Goal: Task Accomplishment & Management: Manage account settings

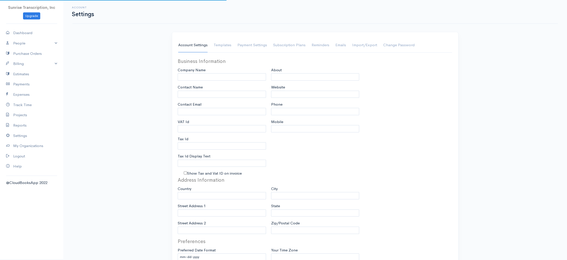
type input "Sunrise Transcription, Inc"
type input "[EMAIL_ADDRESS][DOMAIN_NAME]"
type input "Tax Id"
type input "Medical Transcription Service"
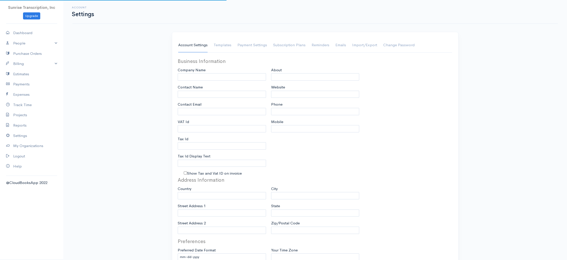
type input "[DOMAIN_NAME]"
type input "[PHONE_NUMBER]"
select select
type input "[STREET_ADDRESS]"
type input "[GEOGRAPHIC_DATA]"
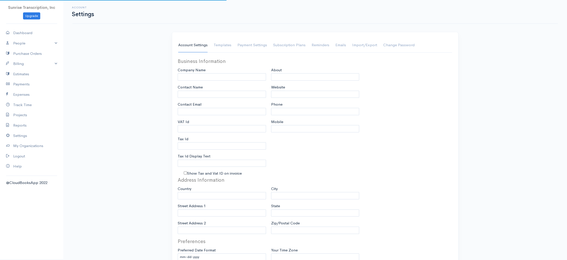
type input "[US_STATE]"
type input "33179-3899"
select select
type input "INVOICE"
type input "1333"
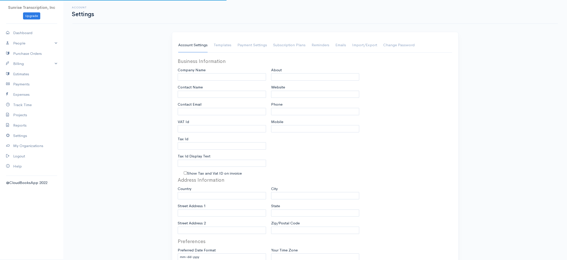
type input "103"
select select "3"
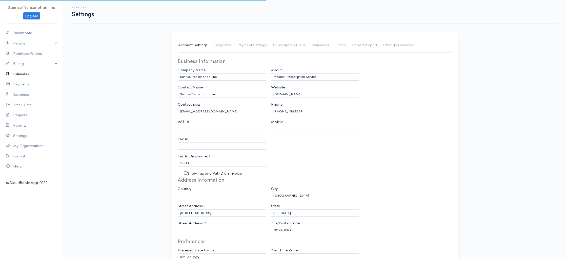
select select "[GEOGRAPHIC_DATA]"
select select "USD"
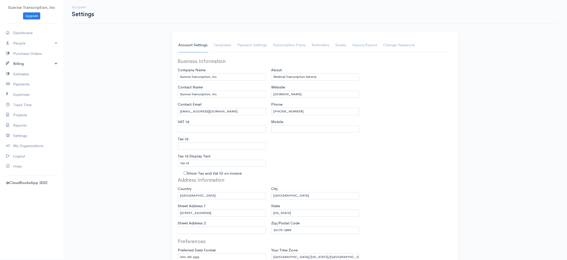
click at [20, 66] on link "Billing" at bounding box center [31, 64] width 63 height 10
click at [20, 74] on link "Invoice" at bounding box center [31, 73] width 63 height 9
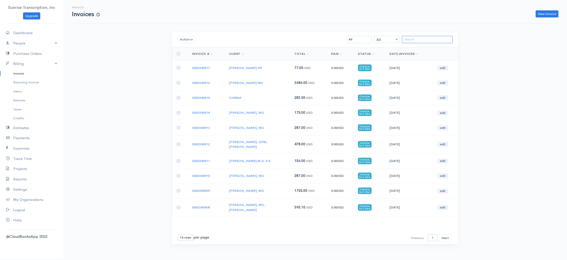
click at [411, 40] on input "search" at bounding box center [427, 39] width 51 height 7
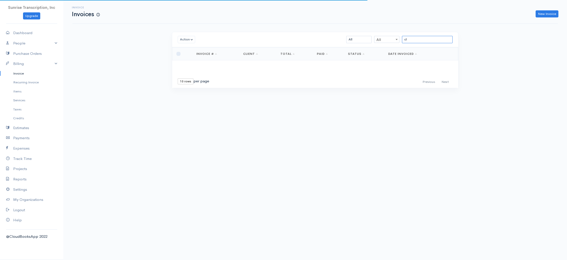
type input "c"
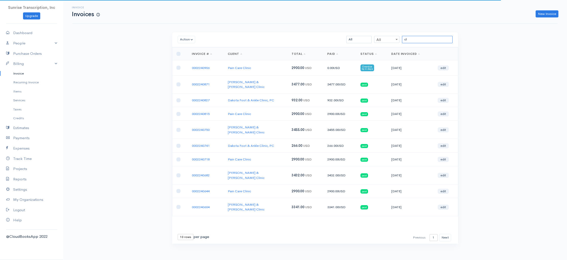
type input "c"
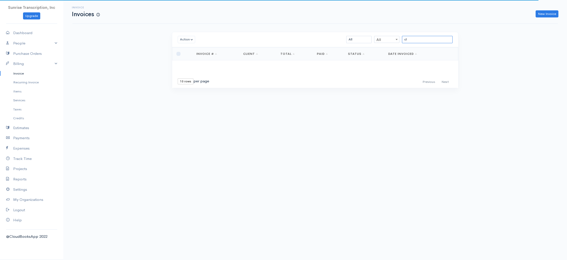
type input "c"
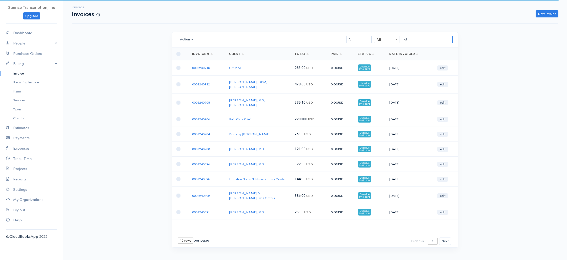
type input "c"
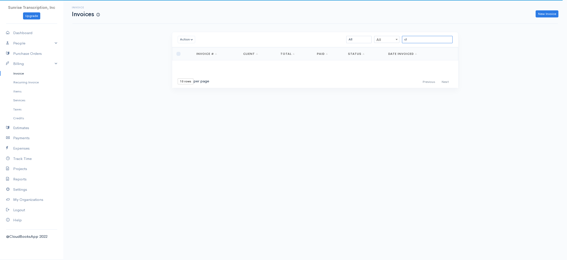
type input "c"
type input "i"
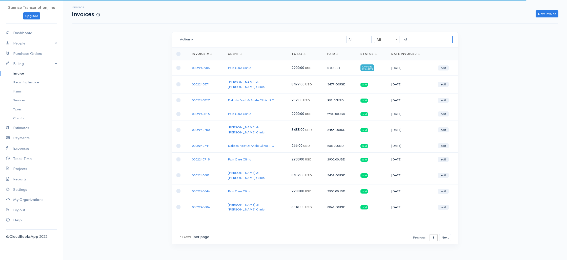
type input "c"
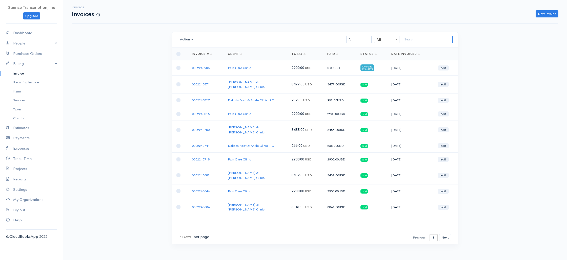
click at [428, 40] on input "search" at bounding box center [427, 39] width 51 height 7
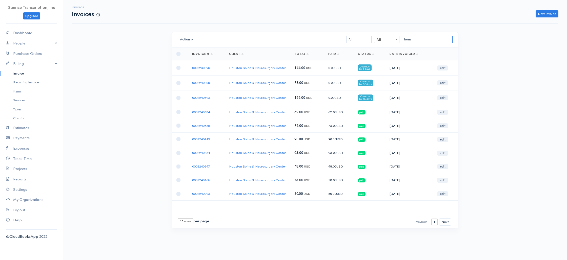
type input "hous"
click at [288, 103] on td "Houston Spine & Neurosurgery Center" at bounding box center [257, 97] width 65 height 15
click at [218, 75] on td "0002240895" at bounding box center [206, 67] width 37 height 15
click at [217, 75] on td "0002240895" at bounding box center [206, 67] width 37 height 15
click at [217, 80] on td "0002240805" at bounding box center [206, 82] width 37 height 15
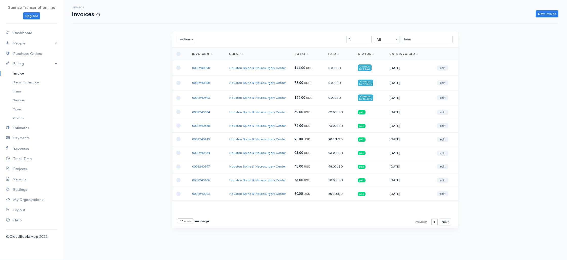
click at [216, 75] on td "0002240895" at bounding box center [206, 67] width 37 height 15
click at [200, 100] on link "0002240693" at bounding box center [201, 98] width 18 height 4
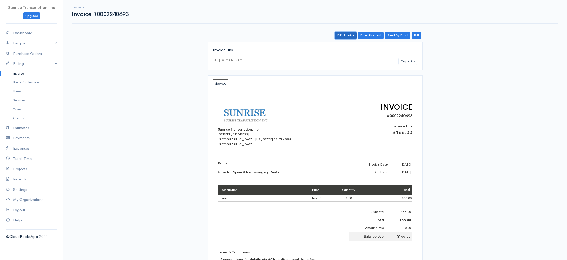
click at [347, 37] on link "Edit Invoice" at bounding box center [346, 35] width 22 height 7
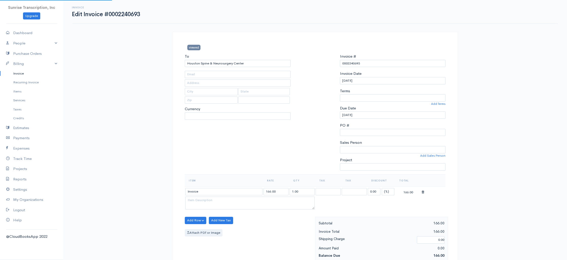
type input "angela@hsnc1.com"
select select
select select "[GEOGRAPHIC_DATA]"
select select "USD"
select select "0"
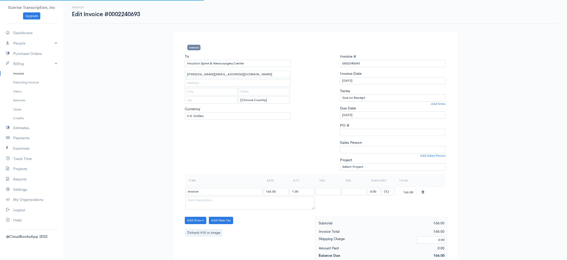
click at [141, 115] on div "Invoice Edit Invoice #0002240693 viewed To Houston Spine & Neurosurgery Center …" at bounding box center [314, 252] width 503 height 504
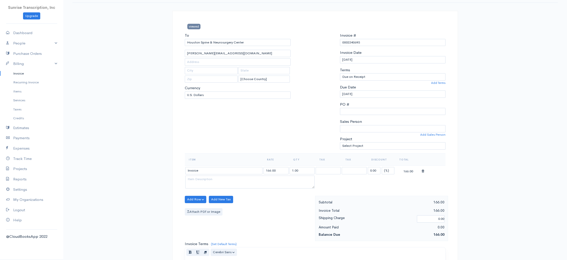
scroll to position [21, 0]
click at [211, 172] on input "Invoice" at bounding box center [223, 170] width 77 height 7
paste input "Jeremy C. Wang"
type input "Jeremy C. Wang"
click at [358, 129] on select "Sales Person" at bounding box center [393, 128] width 106 height 7
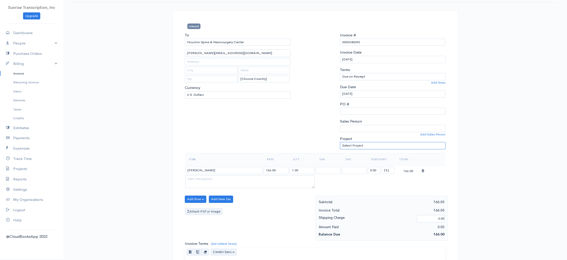
click at [364, 146] on select "Select Project Transcription project Translation project Brent Havens Services …" at bounding box center [393, 145] width 106 height 7
click at [378, 112] on input "PO #" at bounding box center [393, 111] width 106 height 7
type input "166"
click at [208, 110] on div "To Houston Spine & Neurosurgery Center angela@hsnc1.com [Choose Country] United…" at bounding box center [237, 92] width 111 height 121
click at [200, 202] on button "Add Row" at bounding box center [196, 199] width 22 height 7
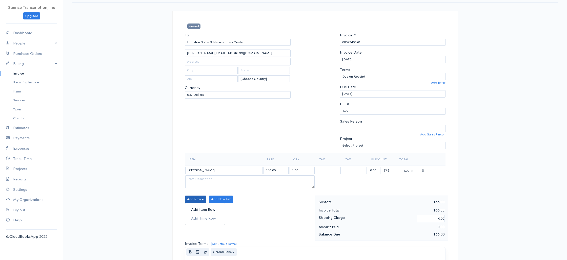
click at [198, 209] on link "Add Item Row" at bounding box center [205, 209] width 40 height 9
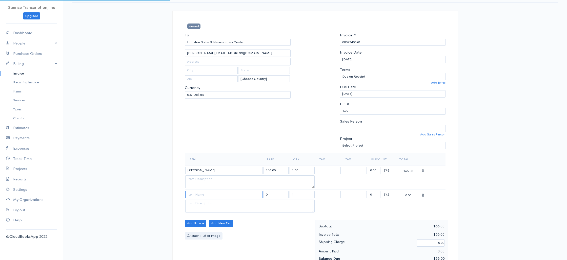
click at [205, 194] on input at bounding box center [223, 194] width 77 height 7
paste input "Richard M. Westmark, M.D._07-24-2025.doc"
drag, startPoint x: 228, startPoint y: 195, endPoint x: 316, endPoint y: 199, distance: 87.9
click at [316, 199] on tr "Richard M. Westmark, M.D._07-24-2025.doc 0 1 0 (%) Flat 0.00" at bounding box center [315, 195] width 261 height 10
type input "Richard M. Westmark, M.D."
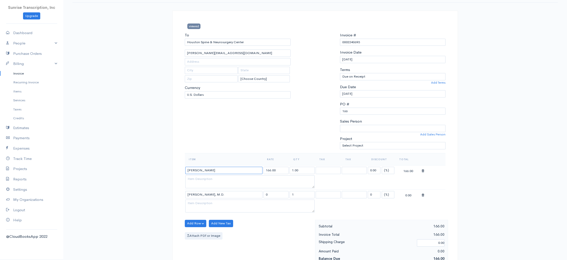
click at [221, 171] on input "Jeremy C. Wang" at bounding box center [223, 170] width 77 height 7
type input "Jeremy C. Wang, MD"
click at [128, 195] on div "Invoice Edit Invoice #0002240693 viewed To Houston Spine & Neurosurgery Center …" at bounding box center [314, 243] width 503 height 528
drag, startPoint x: 283, startPoint y: 170, endPoint x: 255, endPoint y: 170, distance: 27.3
click at [255, 170] on tr "Jeremy C. Wang, MD 166.00 1.00 0.00 (%) Flat 166.00" at bounding box center [315, 170] width 261 height 10
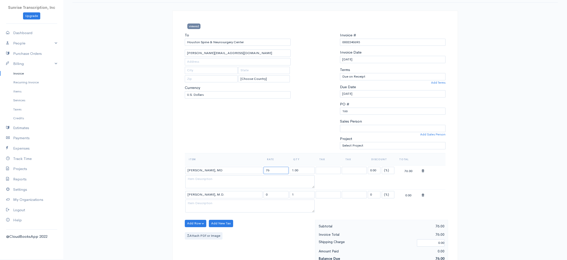
type input "76"
click at [252, 229] on div "Add Row Add Item Row Add Time Row Add New Tax Attach PDf or Image" at bounding box center [248, 242] width 133 height 45
drag, startPoint x: 271, startPoint y: 197, endPoint x: 258, endPoint y: 196, distance: 12.9
click at [258, 196] on tr "Richard M. Westmark, M.D. 0 1 0 (%) Flat 0.00" at bounding box center [315, 195] width 261 height 10
type input "7"
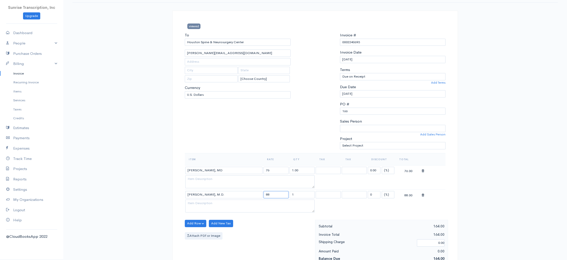
type input "8"
type input "90"
click at [258, 229] on div "Add Row Add Item Row Add Time Row Add New Tax Attach PDf or Image" at bounding box center [248, 242] width 133 height 45
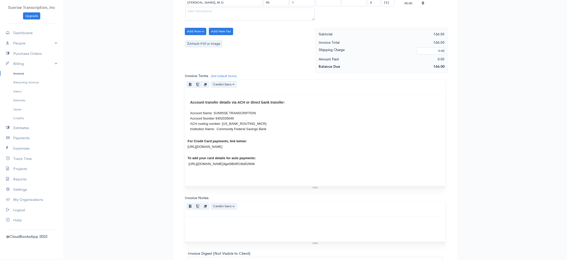
scroll to position [268, 0]
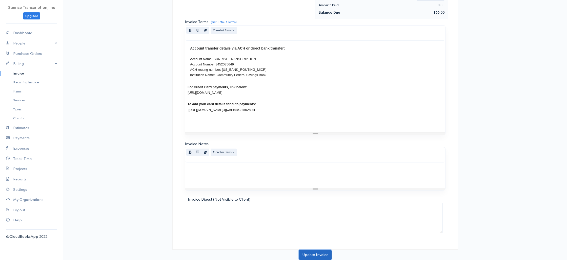
click at [307, 253] on button "Update Invoice" at bounding box center [315, 255] width 33 height 10
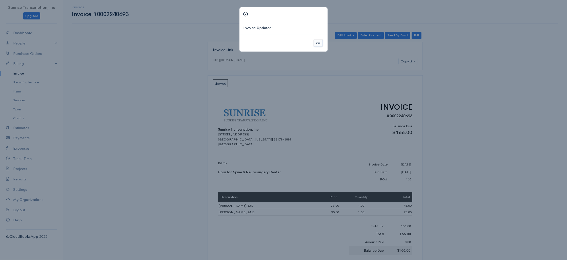
drag, startPoint x: 318, startPoint y: 42, endPoint x: 312, endPoint y: 47, distance: 7.4
click at [318, 42] on button "Ok" at bounding box center [318, 43] width 9 height 7
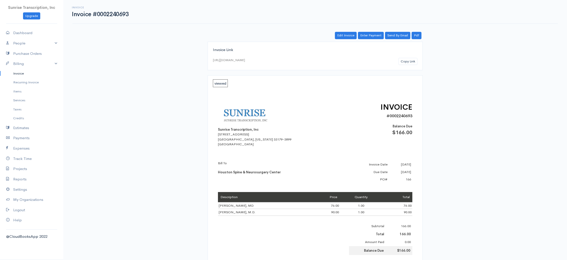
click at [303, 103] on div "Sunrise Transcription, Inc 382 NE 191st St PMB 908193 Miami, Florida 33179-3899…" at bounding box center [262, 124] width 89 height 45
click at [24, 73] on link "Invoice" at bounding box center [31, 73] width 63 height 9
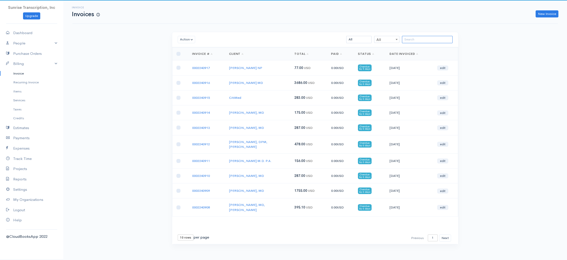
click at [427, 38] on input "search" at bounding box center [427, 39] width 51 height 7
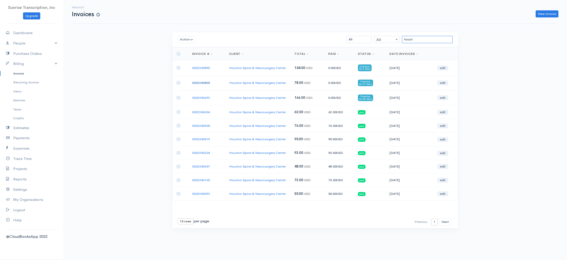
type input "houst"
click at [203, 85] on link "0002240805" at bounding box center [201, 83] width 18 height 4
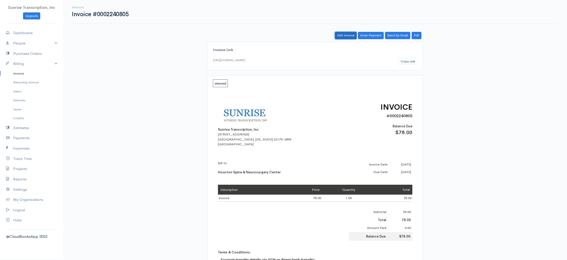
click at [338, 37] on link "Edit Invoice" at bounding box center [346, 35] width 22 height 7
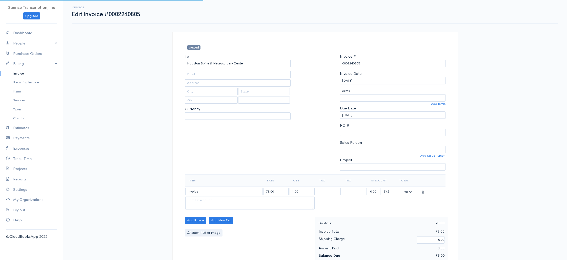
type input "angela@hsnc1.com"
select select "0"
select select
select select "[GEOGRAPHIC_DATA]"
select select "USD"
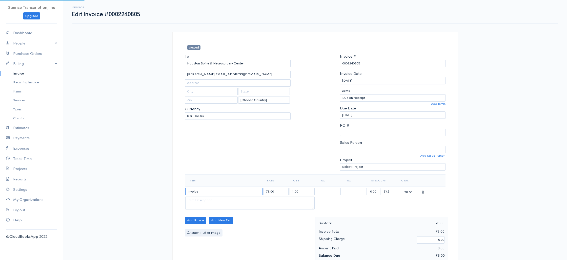
drag, startPoint x: 213, startPoint y: 190, endPoint x: 210, endPoint y: 192, distance: 3.2
click at [213, 190] on input "Invoice" at bounding box center [223, 191] width 77 height 7
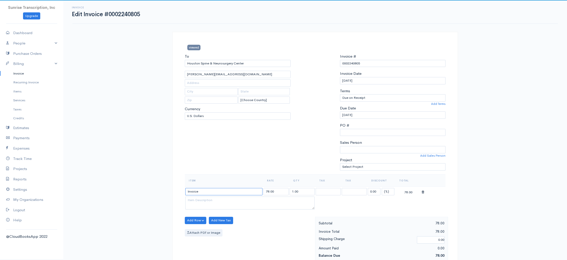
drag, startPoint x: 209, startPoint y: 192, endPoint x: 171, endPoint y: 191, distance: 38.2
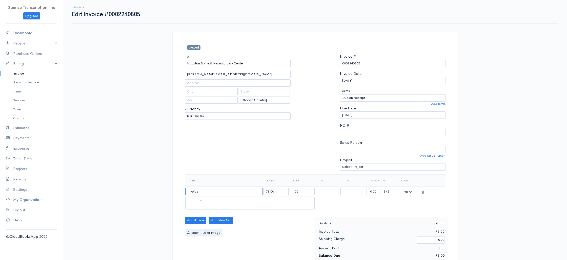
paste input "Jeremy C. Wang, M.D._08142025.doc"
drag, startPoint x: 220, startPoint y: 191, endPoint x: 279, endPoint y: 196, distance: 59.6
click at [279, 196] on tr "Jeremy C. Wang, M.D._08142025.doc 78.00 1.00 0.00 (%) Flat 78.00" at bounding box center [315, 192] width 261 height 10
type input "Jeremy C. Wang, M.D"
drag, startPoint x: 279, startPoint y: 194, endPoint x: 259, endPoint y: 193, distance: 19.8
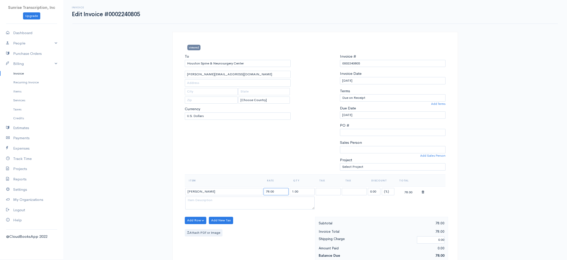
click at [259, 193] on tr "Jeremy C. Wang, M.D 78.00 1.00 0.00 (%) Flat 78.00" at bounding box center [315, 192] width 261 height 10
click at [353, 151] on select "Sales Person" at bounding box center [393, 149] width 106 height 7
click at [358, 132] on input "PO #" at bounding box center [393, 132] width 106 height 7
paste input "78.00"
type input "78.00"
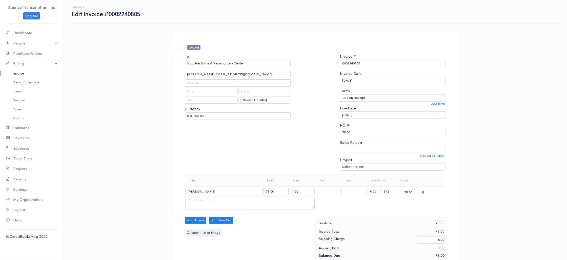
click at [292, 143] on div "To Houston Spine & Neurosurgery Center angela@hsnc1.com [Choose Country] United…" at bounding box center [237, 114] width 111 height 121
click at [196, 224] on button "Add Row" at bounding box center [196, 220] width 22 height 7
click at [197, 229] on link "Add Item Row" at bounding box center [205, 231] width 40 height 9
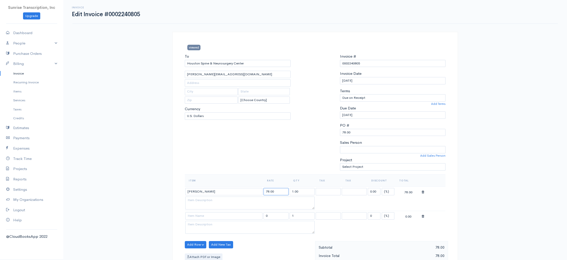
drag, startPoint x: 278, startPoint y: 192, endPoint x: 255, endPoint y: 191, distance: 22.5
click at [255, 191] on tr "Jeremy C. Wang, M.D 78.00 1.00 0.00 (%) Flat 78.00" at bounding box center [315, 192] width 261 height 10
type input "1"
type input "42"
click at [244, 159] on div "To Houston Spine & Neurosurgery Center angela@hsnc1.com [Choose Country] United…" at bounding box center [237, 114] width 111 height 121
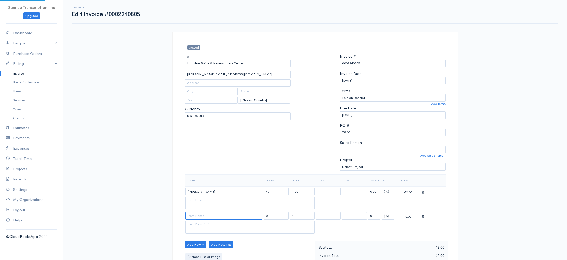
click at [215, 215] on input at bounding box center [223, 216] width 77 height 7
paste input "Richard M. Westmark, M.D._08-27-2025.doc"
type input "Richard M. Westmark, M.D."
type input "90.00"
type input "Richard M. Westmark, M.D."
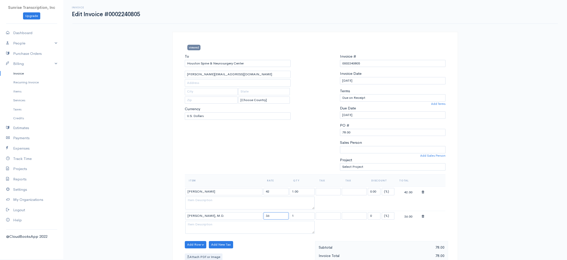
type input "36"
click at [317, 140] on div at bounding box center [315, 114] width 44 height 121
drag, startPoint x: 365, startPoint y: 133, endPoint x: 297, endPoint y: 129, distance: 68.7
click at [297, 129] on div "To Houston Spine & Neurosurgery Center angela@hsnc1.com [Choose Country] United…" at bounding box center [315, 114] width 266 height 121
click at [272, 142] on div "To Houston Spine & Neurosurgery Center angela@hsnc1.com [Choose Country] United…" at bounding box center [237, 114] width 111 height 121
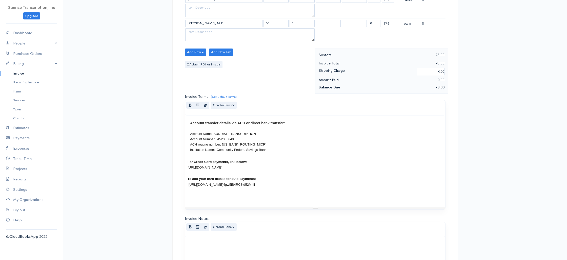
scroll to position [268, 0]
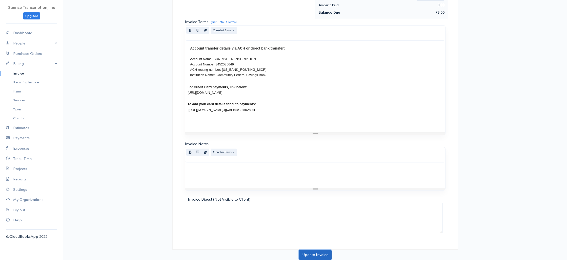
click at [319, 254] on button "Update Invoice" at bounding box center [315, 255] width 33 height 10
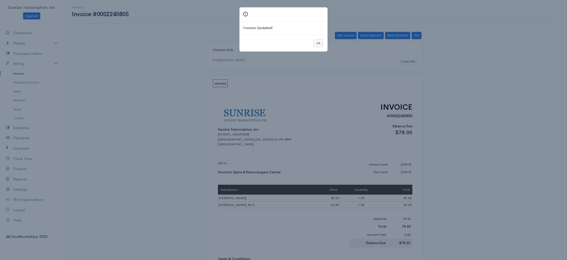
click at [319, 42] on button "Ok" at bounding box center [318, 43] width 9 height 7
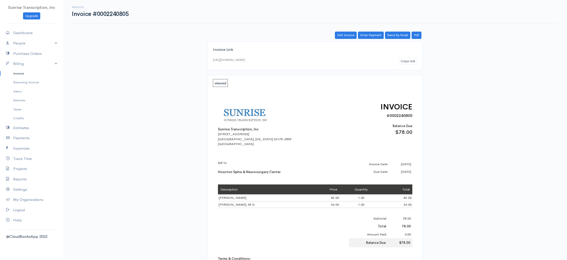
click at [15, 73] on link "Invoice" at bounding box center [31, 73] width 63 height 9
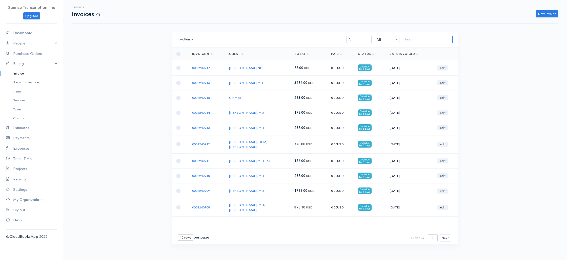
click at [418, 43] on input "search" at bounding box center [427, 39] width 51 height 7
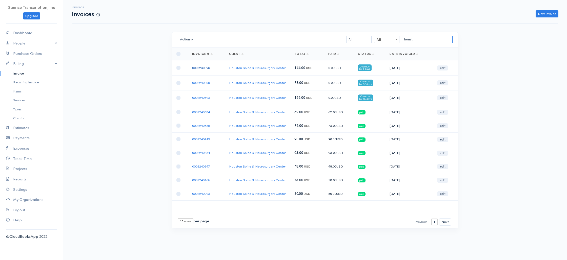
type input "houst"
click at [203, 70] on link "0002240895" at bounding box center [201, 68] width 18 height 4
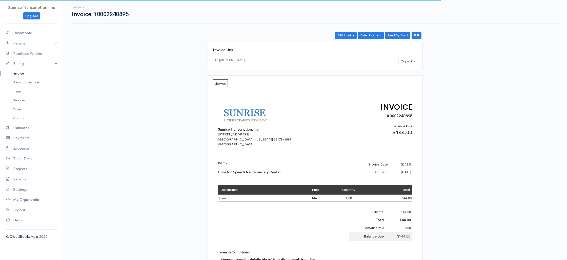
click at [178, 104] on div "Invoice Link https://www.cloudbooksapp.com/app/invoice/?auth=17600246791Ha1Pi0d…" at bounding box center [314, 231] width 291 height 379
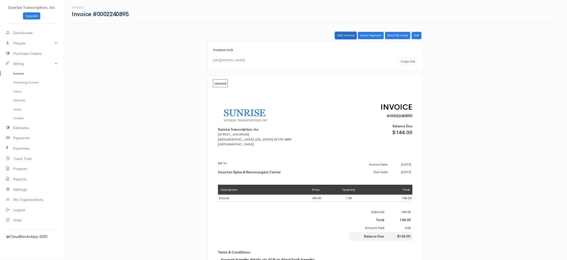
click at [347, 36] on link "Edit Invoice" at bounding box center [346, 35] width 22 height 7
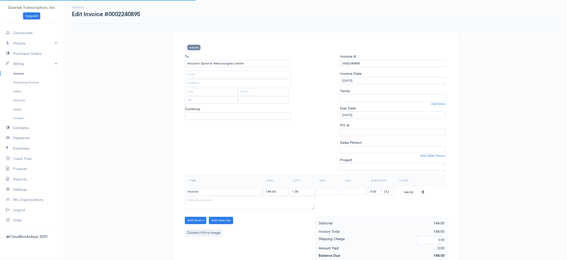
type input "angela@hsnc1.com"
select select
select select "[GEOGRAPHIC_DATA]"
select select "USD"
select select "0"
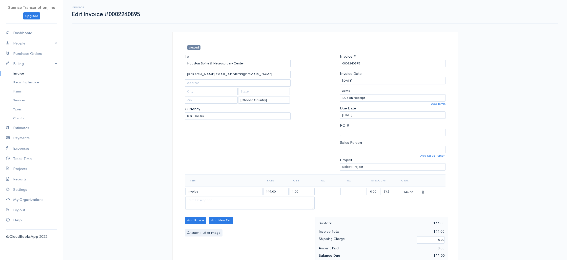
click at [255, 141] on div "To Houston Spine & Neurosurgery Center angela@hsnc1.com [Choose Country] United…" at bounding box center [237, 114] width 111 height 121
drag, startPoint x: 278, startPoint y: 191, endPoint x: 253, endPoint y: 191, distance: 24.8
click at [253, 191] on tr "Invoice 144.00 1.00 0.00 (%) Flat 144.00" at bounding box center [315, 192] width 261 height 10
click at [349, 133] on input "PO #" at bounding box center [393, 132] width 106 height 7
paste input "144.00"
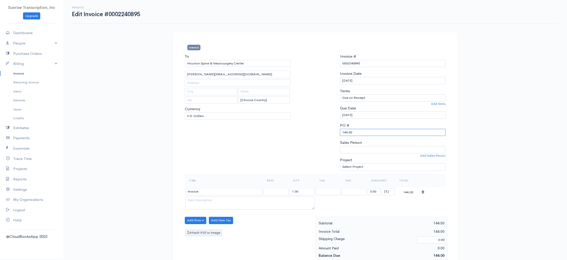
type input "144.00"
click at [212, 144] on div "To Houston Spine & Neurosurgery Center angela@hsnc1.com [Choose Country] United…" at bounding box center [237, 114] width 111 height 121
drag, startPoint x: 199, startPoint y: 221, endPoint x: 195, endPoint y: 227, distance: 7.2
click at [199, 221] on button "Add Row" at bounding box center [196, 220] width 22 height 7
click at [195, 230] on link "Add Item Row" at bounding box center [205, 231] width 40 height 9
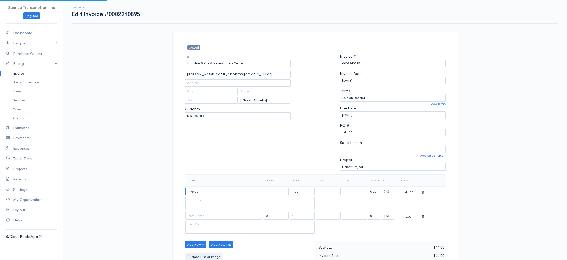
drag, startPoint x: 206, startPoint y: 194, endPoint x: 180, endPoint y: 192, distance: 26.4
type input "399.00"
paste input "Jeremy C. Wang, M.D._09032025.doc"
drag, startPoint x: 221, startPoint y: 191, endPoint x: 294, endPoint y: 193, distance: 73.6
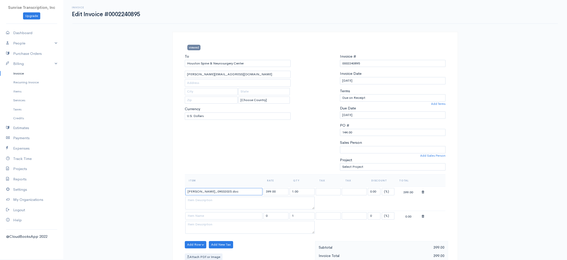
click at [295, 193] on tr "Jeremy C. Wang, M.D._09032025.doc 399.00 1.00 0.00 (%) Flat 399.00" at bounding box center [315, 192] width 261 height 10
type input "Jeremy C. Wang, M.D."
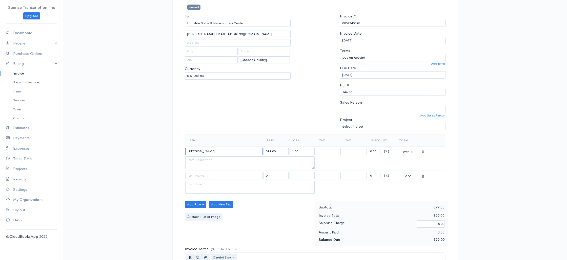
scroll to position [40, 0]
click at [24, 75] on link "Invoice" at bounding box center [31, 73] width 63 height 9
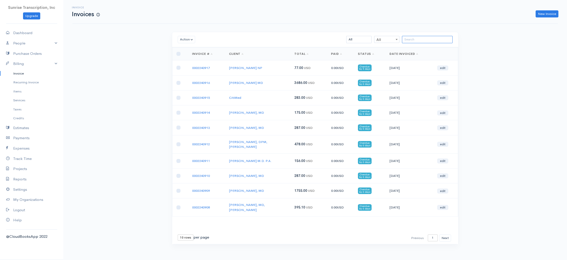
click at [428, 40] on input "search" at bounding box center [427, 39] width 51 height 7
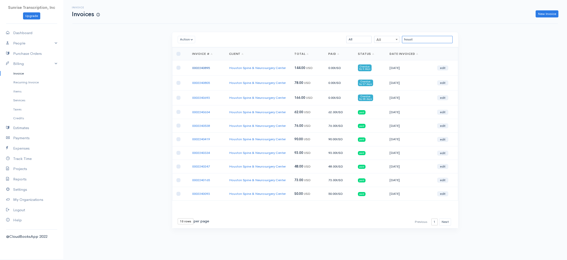
type input "houst"
click at [195, 68] on link "0002240895" at bounding box center [201, 68] width 18 height 4
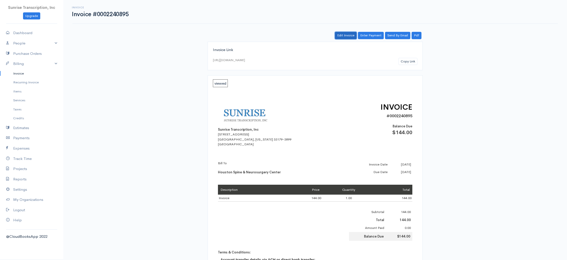
click at [337, 38] on link "Edit Invoice" at bounding box center [346, 35] width 22 height 7
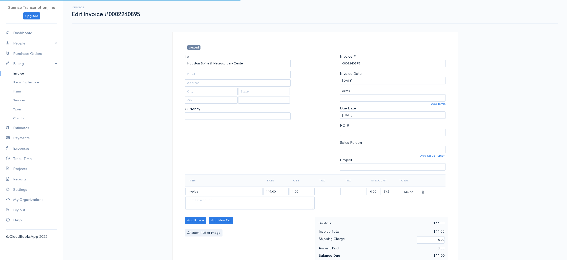
type input "angela@hsnc1.com"
select select "0"
select select
select select "[GEOGRAPHIC_DATA]"
select select "USD"
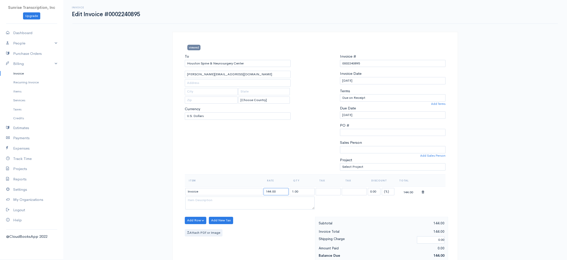
drag, startPoint x: 278, startPoint y: 191, endPoint x: 258, endPoint y: 189, distance: 19.6
click at [258, 189] on tr "Invoice 144.00 1.00 0.00 (%) Flat 144.00" at bounding box center [315, 192] width 261 height 10
click at [352, 132] on input "PO #" at bounding box center [393, 132] width 106 height 7
paste input "144.00"
type input "144.00"
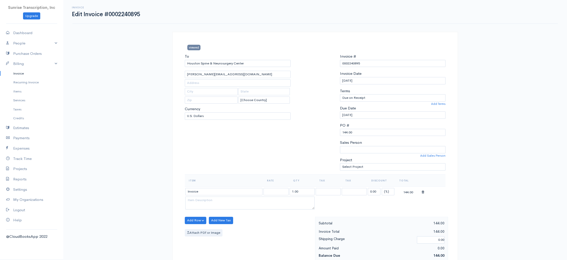
click at [224, 146] on div "To Houston Spine & Neurosurgery Center angela@hsnc1.com [Choose Country] United…" at bounding box center [237, 114] width 111 height 121
drag, startPoint x: 205, startPoint y: 191, endPoint x: 172, endPoint y: 189, distance: 32.9
click at [172, 189] on div "viewed To Houston Spine & Neurosurgery Center angela@hsnc1.com [Choose Country]…" at bounding box center [314, 262] width 285 height 461
type input "399.00"
paste input "Jeremy C. Wang, M.D._09032025.doc"
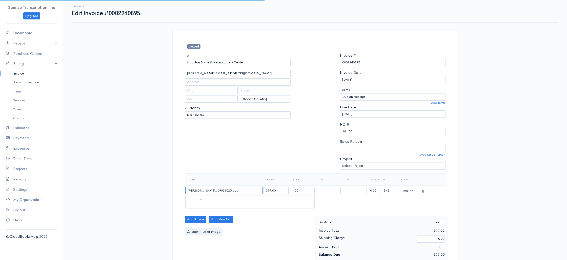
scroll to position [2, 0]
drag, startPoint x: 221, startPoint y: 191, endPoint x: 305, endPoint y: 192, distance: 84.5
click at [305, 192] on tr "Jeremy C. Wang, M.D._09032025.doc 399.00 1.00 0.00 (%) Flat 399.00" at bounding box center [315, 190] width 261 height 10
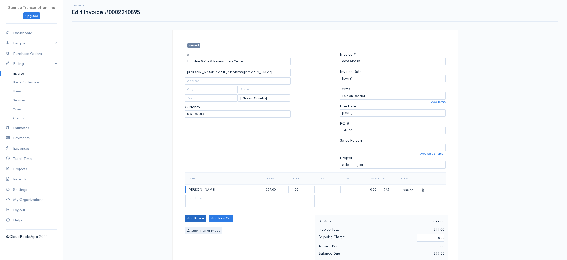
type input "Jeremy C. Wang, M.D."
click at [201, 216] on button "Add Row" at bounding box center [196, 218] width 22 height 7
click at [200, 227] on link "Add Item Row" at bounding box center [205, 229] width 40 height 9
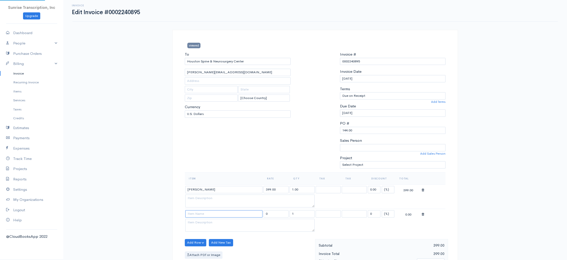
click at [229, 216] on input at bounding box center [223, 213] width 77 height 7
paste input "Richard M. Westmark, M.D"
type input "Richard M. Westmark, M.D."
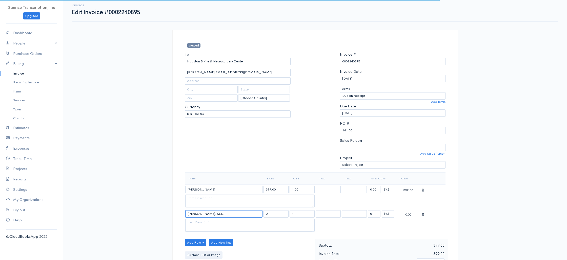
type input "90.00"
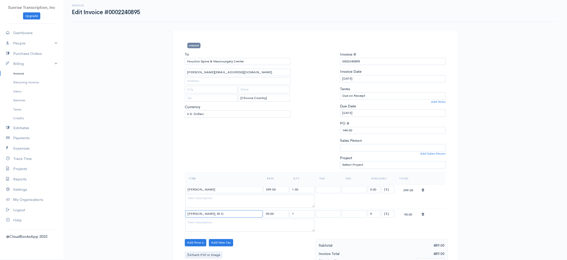
type input "Richard M. Westmark, M.D."
drag, startPoint x: 281, startPoint y: 190, endPoint x: 252, endPoint y: 188, distance: 28.9
click at [252, 188] on tr "Jeremy C. Wang, M.D. 399.00 1.00 0.00 (%) Flat 399.00" at bounding box center [315, 190] width 261 height 10
click at [249, 224] on textarea at bounding box center [249, 225] width 129 height 13
click at [279, 214] on input "90.00" at bounding box center [275, 213] width 25 height 7
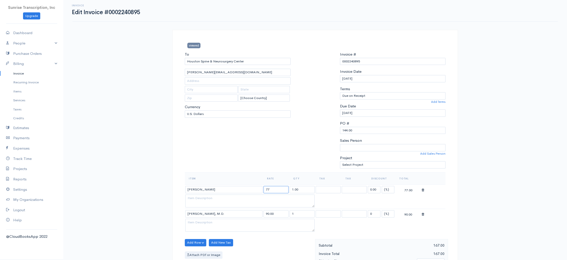
click at [277, 188] on input "77" at bounding box center [275, 189] width 25 height 7
type input "71"
click at [278, 219] on td "90.00" at bounding box center [276, 214] width 26 height 10
drag, startPoint x: 279, startPoint y: 215, endPoint x: 250, endPoint y: 214, distance: 28.9
click at [250, 214] on tr "Richard M. Westmark, M.D. 90.00 1 0 (%) Flat 90.00" at bounding box center [315, 214] width 261 height 10
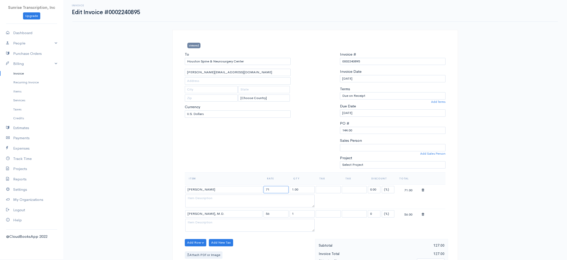
drag, startPoint x: 275, startPoint y: 191, endPoint x: 243, endPoint y: 189, distance: 31.7
click at [243, 189] on tr "Jeremy C. Wang, M.D. 71 1.00 0.00 (%) Flat 71.00" at bounding box center [315, 190] width 261 height 10
drag, startPoint x: 263, startPoint y: 215, endPoint x: 243, endPoint y: 214, distance: 20.8
click at [243, 214] on tr "Richard M. Westmark, M.D. 56 1 0 (%) Flat 56.00" at bounding box center [315, 214] width 261 height 10
type input "69"
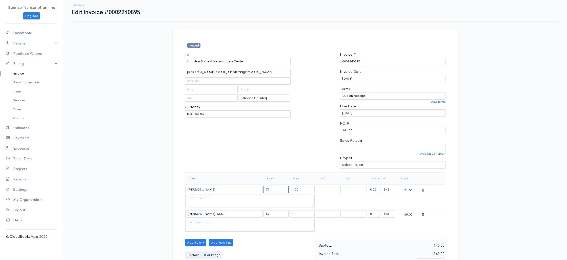
click at [276, 190] on input "71" at bounding box center [275, 189] width 25 height 7
click at [235, 153] on div "To Houston Spine & Neurosurgery Center angela@hsnc1.com [Choose Country] United…" at bounding box center [237, 112] width 111 height 121
click at [274, 188] on input "74" at bounding box center [275, 189] width 25 height 7
type input "75"
click at [261, 151] on div "To Houston Spine & Neurosurgery Center angela@hsnc1.com [Choose Country] United…" at bounding box center [237, 112] width 111 height 121
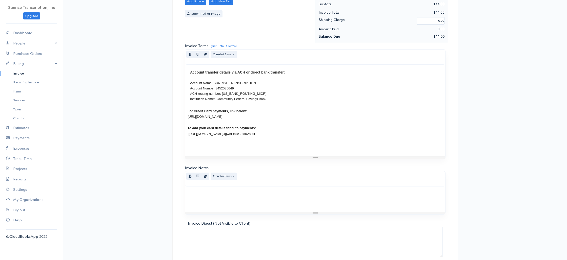
scroll to position [268, 0]
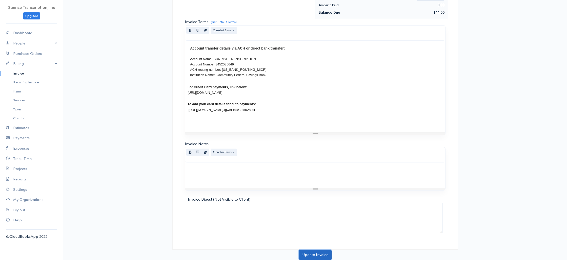
click at [316, 259] on button "Update Invoice" at bounding box center [315, 255] width 33 height 10
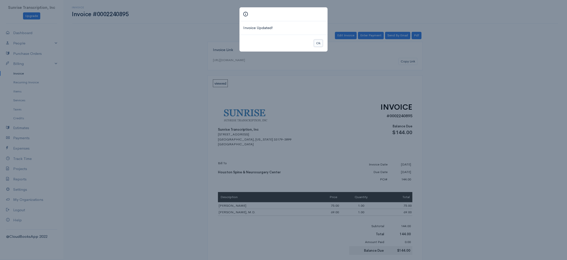
click at [318, 43] on button "Ok" at bounding box center [318, 43] width 9 height 7
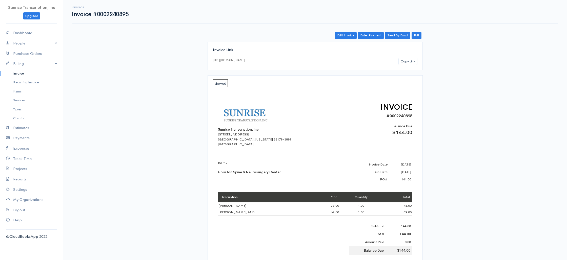
click at [21, 72] on link "Invoice" at bounding box center [31, 73] width 63 height 9
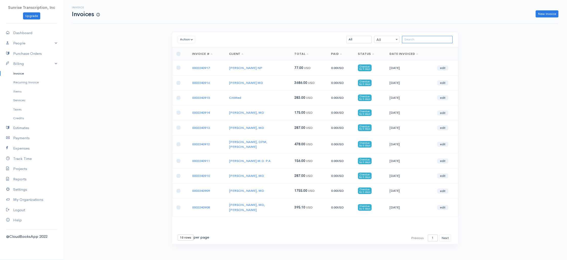
click at [416, 39] on input "search" at bounding box center [427, 39] width 51 height 7
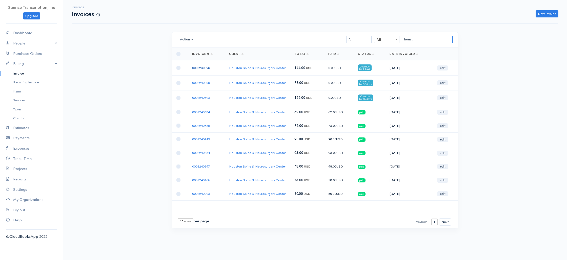
type input "houst"
click at [17, 72] on link "Invoice" at bounding box center [31, 73] width 63 height 9
drag, startPoint x: 23, startPoint y: 35, endPoint x: 24, endPoint y: 40, distance: 5.6
click at [23, 35] on link "Dashboard" at bounding box center [31, 33] width 63 height 10
select select "365"
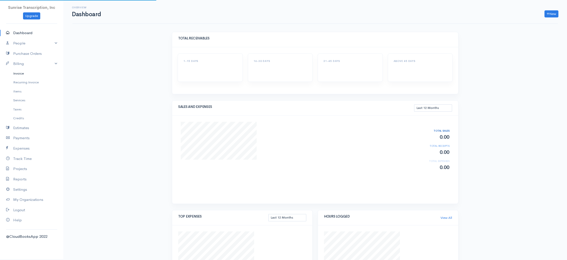
click at [22, 74] on link "Invoice" at bounding box center [31, 73] width 63 height 9
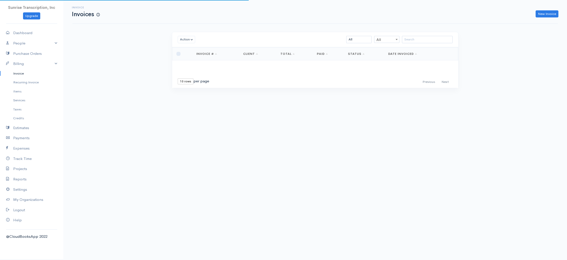
click at [116, 82] on div "Invoice Invoices New Invoice Action Archive Delete Download PDF Send Mark as Se…" at bounding box center [314, 53] width 503 height 107
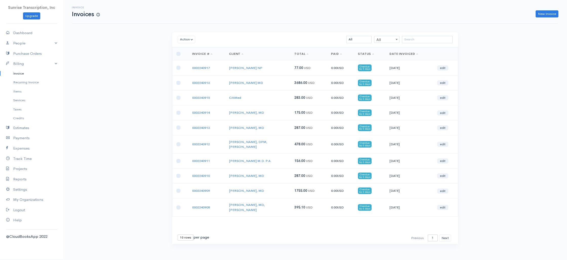
click at [106, 81] on div "Invoice Invoices New Invoice Action Archive Delete Download PDF Send Mark as Se…" at bounding box center [314, 131] width 503 height 263
click at [202, 189] on link "0002240909" at bounding box center [201, 191] width 18 height 4
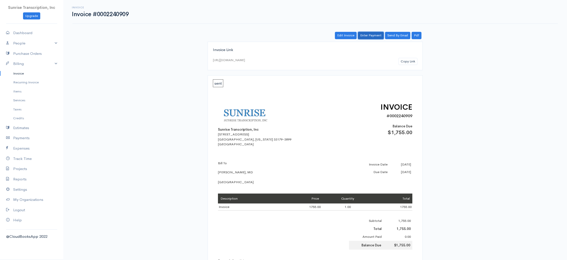
click at [369, 38] on link "Enter Payment" at bounding box center [371, 35] width 26 height 7
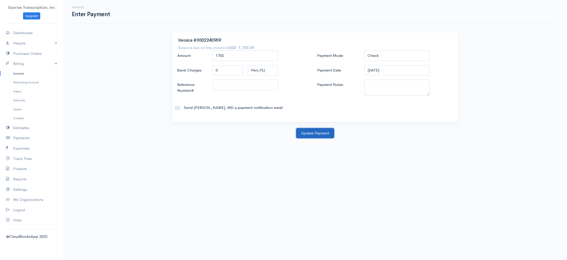
click at [319, 135] on button "Update Payment" at bounding box center [315, 133] width 38 height 10
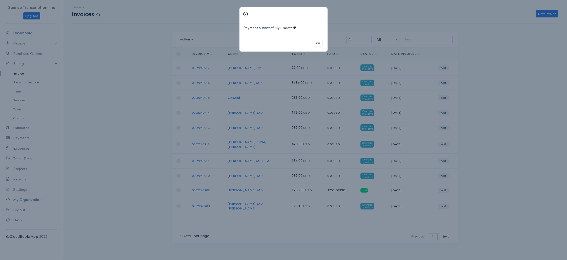
click at [95, 76] on div "Payment successfully updated! Ok" at bounding box center [283, 130] width 567 height 260
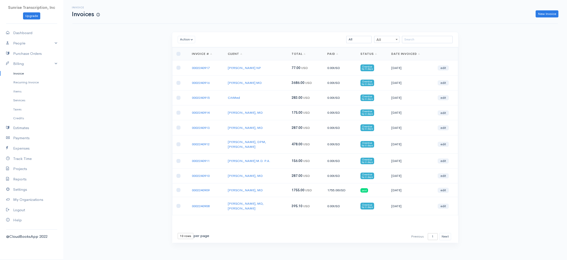
click at [19, 75] on link "Invoice" at bounding box center [31, 73] width 63 height 9
click at [448, 233] on button "Next" at bounding box center [445, 236] width 12 height 7
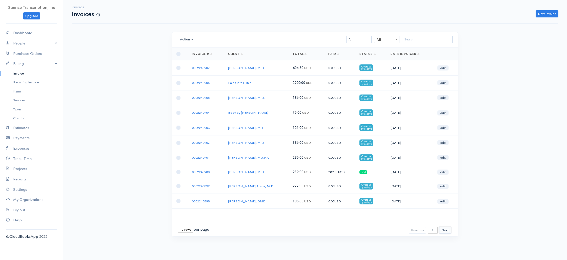
click at [446, 231] on button "Next" at bounding box center [445, 230] width 12 height 7
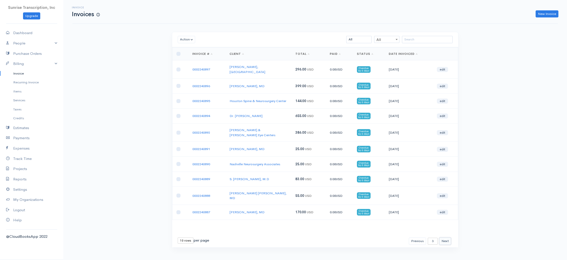
click at [444, 238] on button "Next" at bounding box center [445, 241] width 12 height 7
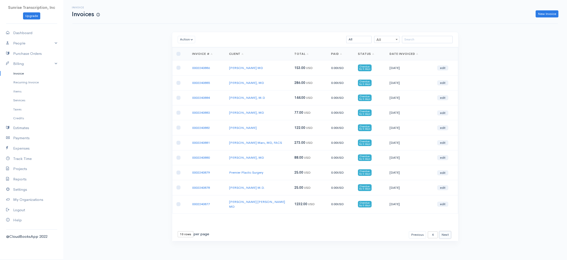
click at [446, 231] on button "Next" at bounding box center [445, 234] width 12 height 7
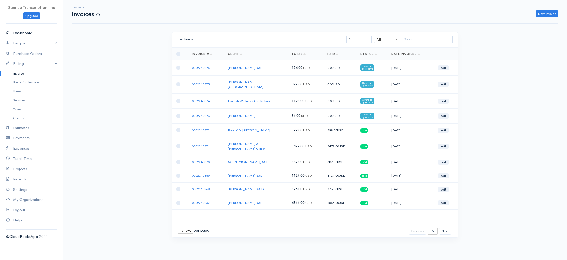
click at [25, 33] on link "Dashboard" at bounding box center [31, 33] width 63 height 10
select select "365"
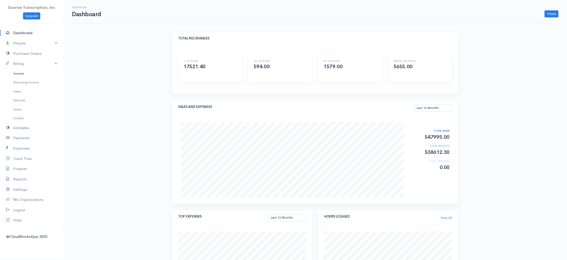
click at [27, 75] on link "Invoice" at bounding box center [31, 73] width 63 height 9
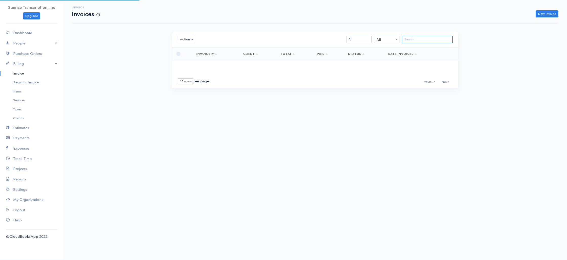
click at [416, 42] on input "search" at bounding box center [427, 39] width 51 height 7
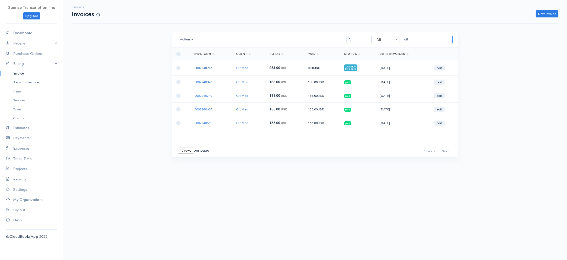
type input "cit"
click at [206, 68] on link "0002240915" at bounding box center [203, 68] width 18 height 4
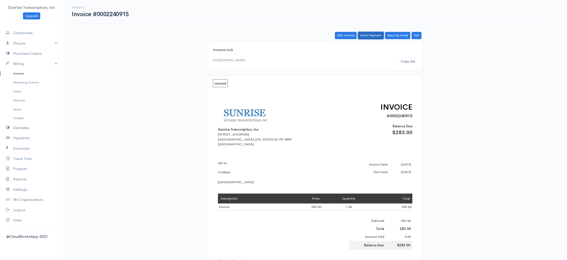
click at [371, 33] on link "Enter Payment" at bounding box center [371, 35] width 26 height 7
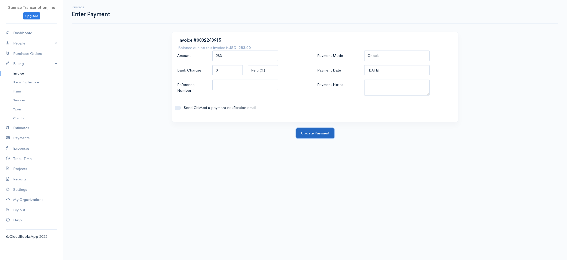
click at [318, 135] on button "Update Payment" at bounding box center [315, 133] width 38 height 10
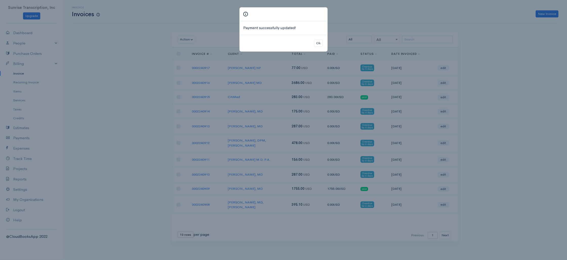
drag, startPoint x: 370, startPoint y: 19, endPoint x: 427, endPoint y: 42, distance: 61.4
click at [370, 19] on div "Payment successfully updated! Ok" at bounding box center [283, 130] width 567 height 260
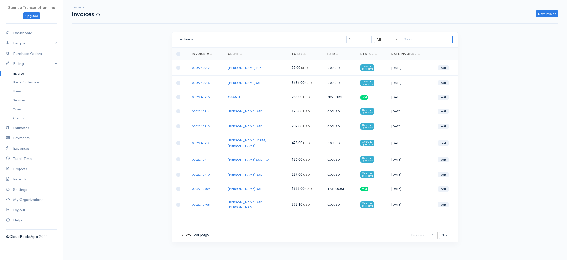
click at [431, 39] on input "search" at bounding box center [427, 39] width 51 height 7
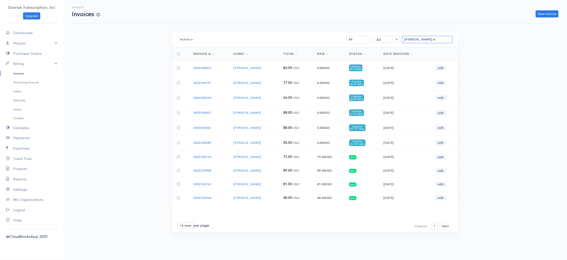
type input "kim st"
click at [23, 31] on link "Dashboard" at bounding box center [31, 33] width 63 height 10
select select "365"
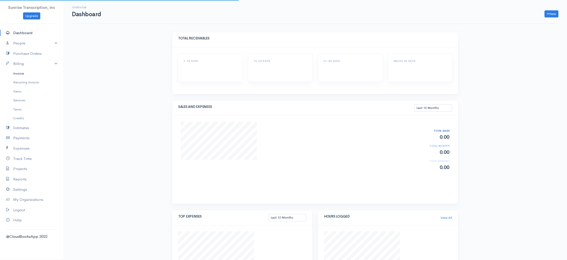
click at [20, 74] on link "Invoice" at bounding box center [31, 73] width 63 height 9
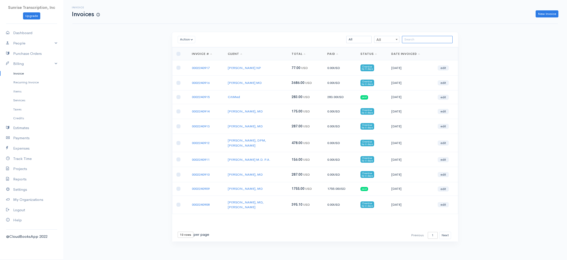
click at [420, 41] on input "search" at bounding box center [427, 39] width 51 height 7
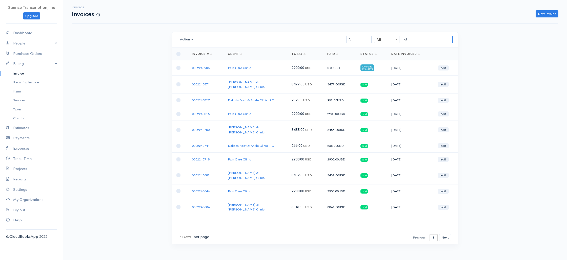
type input "c"
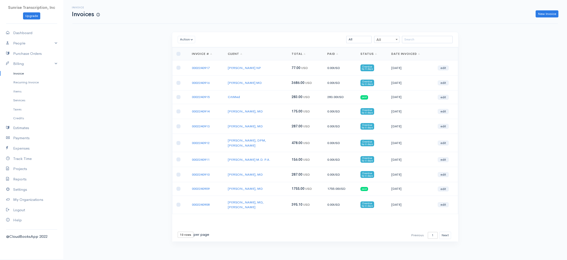
click at [146, 90] on div "Invoice Invoices New Invoice Action Archive Delete Download PDF Send Mark as Se…" at bounding box center [314, 130] width 503 height 261
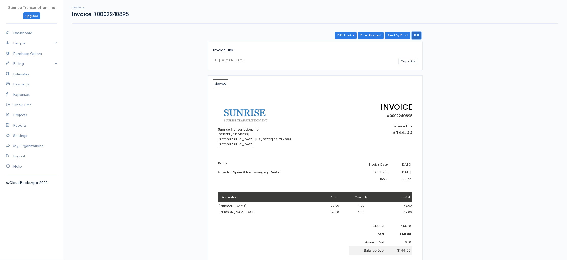
click at [417, 35] on link "Pdf" at bounding box center [416, 35] width 10 height 7
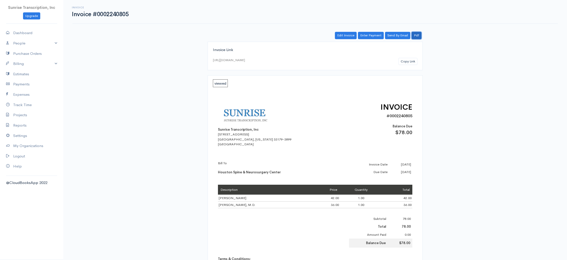
click at [416, 36] on link "Pdf" at bounding box center [416, 35] width 10 height 7
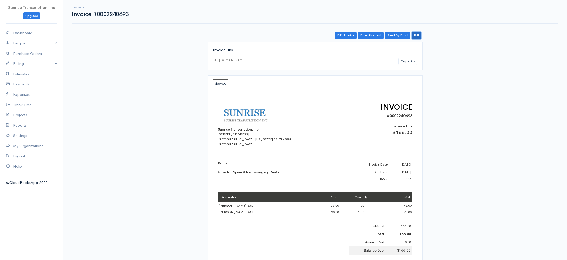
click at [419, 35] on link "Pdf" at bounding box center [416, 35] width 10 height 7
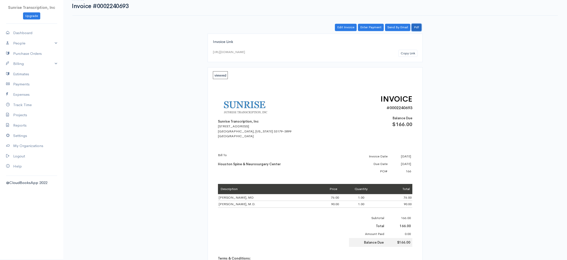
scroll to position [9, 0]
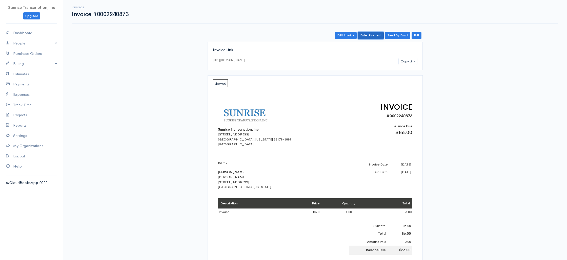
click at [373, 36] on link "Enter Payment" at bounding box center [371, 35] width 26 height 7
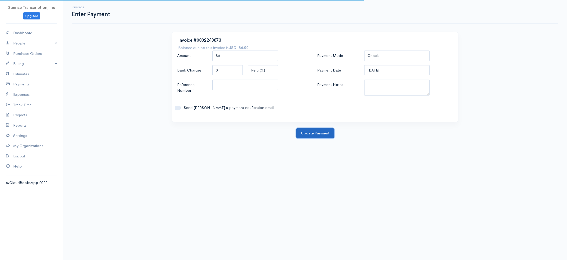
click at [321, 136] on button "Update Payment" at bounding box center [315, 133] width 38 height 10
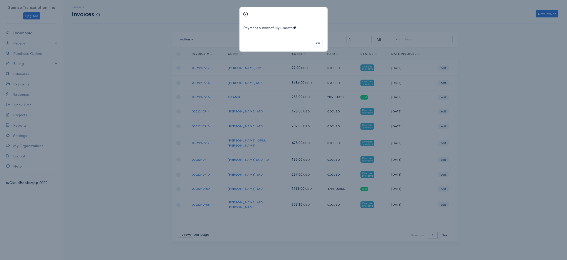
click at [162, 59] on div "Payment successfully updated! Ok" at bounding box center [283, 130] width 567 height 260
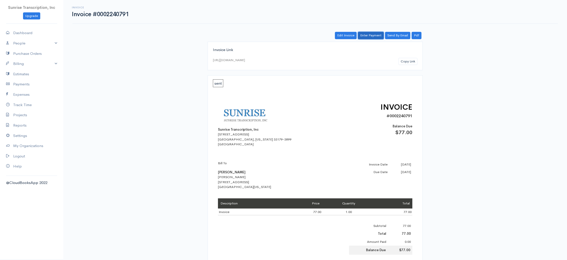
click at [372, 37] on link "Enter Payment" at bounding box center [371, 35] width 26 height 7
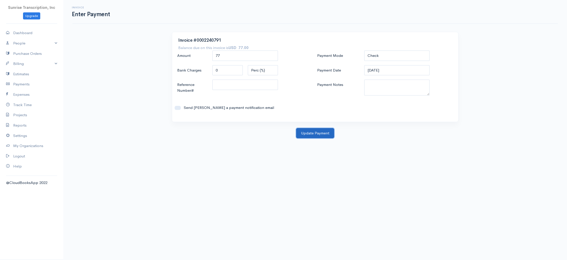
click at [316, 130] on button "Update Payment" at bounding box center [315, 133] width 38 height 10
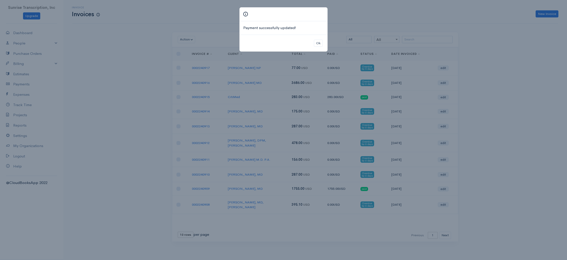
click at [149, 30] on div "Payment successfully updated! Ok" at bounding box center [283, 130] width 567 height 260
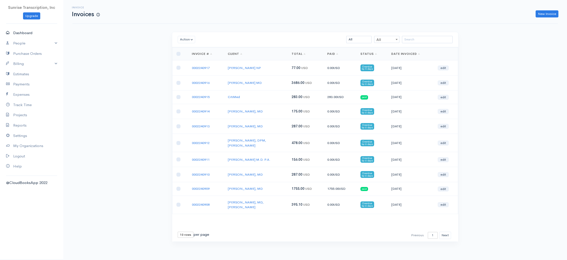
click at [17, 35] on link "Dashboard" at bounding box center [31, 33] width 63 height 10
select select "365"
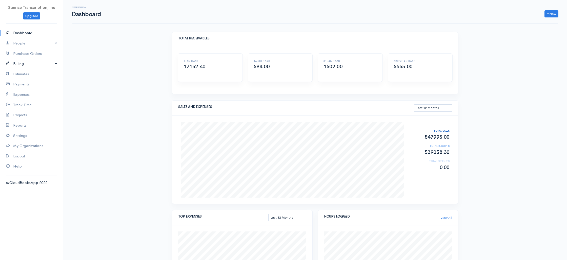
drag, startPoint x: 26, startPoint y: 62, endPoint x: 22, endPoint y: 79, distance: 17.1
click at [26, 62] on link "Billing" at bounding box center [31, 64] width 63 height 10
click at [22, 76] on link "Invoice" at bounding box center [31, 73] width 63 height 9
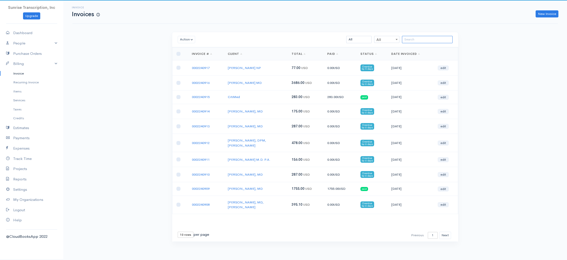
click at [428, 36] on input "search" at bounding box center [427, 39] width 51 height 7
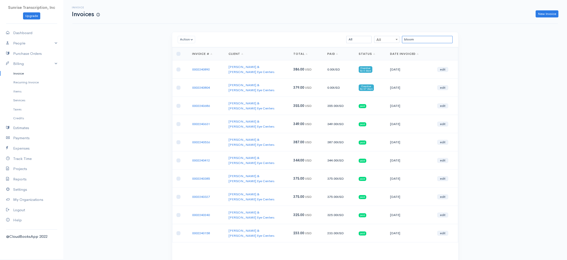
type input "bloom"
click at [206, 86] on link "0002240804" at bounding box center [201, 88] width 18 height 4
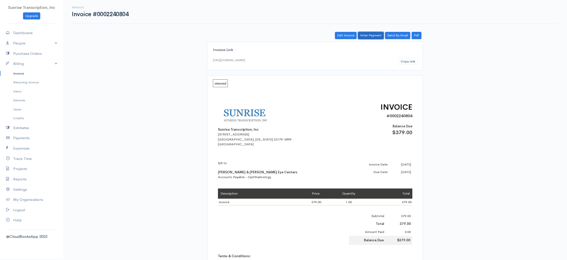
click at [370, 36] on link "Enter Payment" at bounding box center [371, 35] width 26 height 7
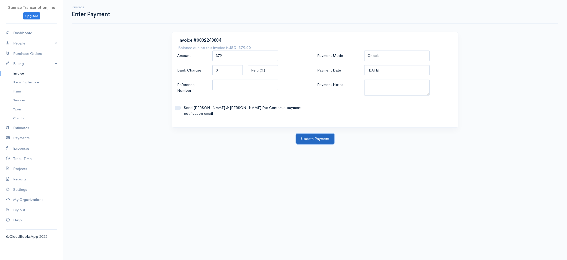
click at [312, 134] on button "Update Payment" at bounding box center [315, 139] width 38 height 10
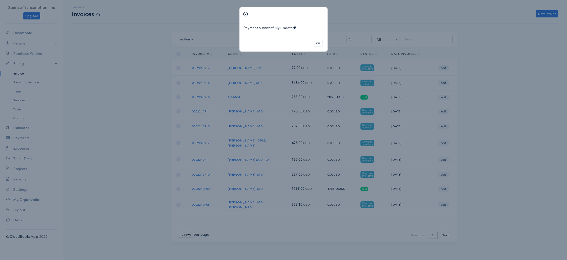
click at [125, 61] on div "Payment successfully updated! Ok" at bounding box center [283, 130] width 567 height 260
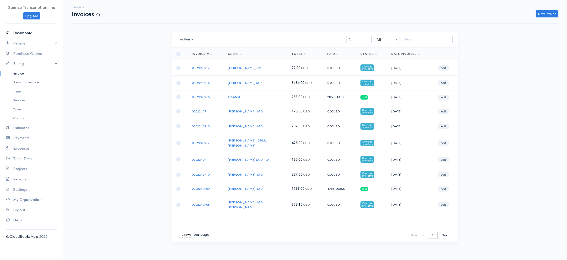
click at [33, 34] on link "Dashboard" at bounding box center [31, 33] width 63 height 10
select select "365"
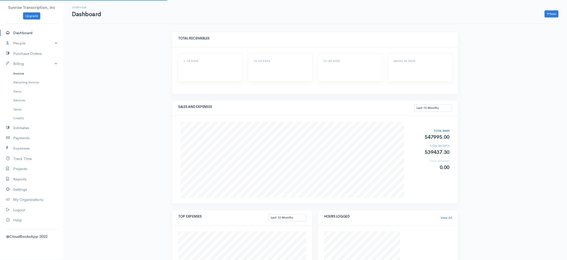
click at [23, 75] on link "Invoice" at bounding box center [31, 73] width 63 height 9
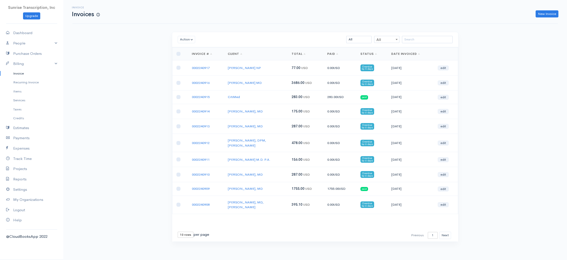
click at [117, 75] on div "Invoice Invoices New Invoice Action Archive Delete Download PDF Send Mark as Se…" at bounding box center [314, 130] width 503 height 261
click at [121, 78] on div "Invoice Invoices New Invoice Action Archive Delete Download PDF Send Mark as Se…" at bounding box center [314, 130] width 503 height 261
click at [416, 40] on input "search" at bounding box center [427, 39] width 51 height 7
click at [445, 232] on button "Next" at bounding box center [445, 235] width 12 height 7
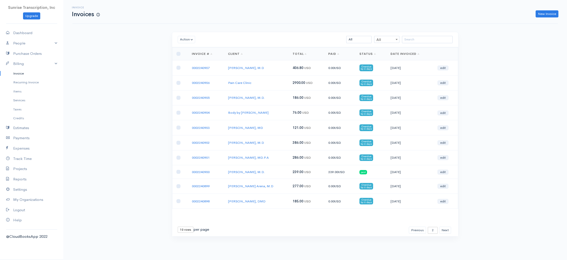
click at [476, 99] on div "Invoice Invoices New Invoice Action Archive Delete Download PDF Send Mark as Se…" at bounding box center [314, 128] width 503 height 256
click at [418, 230] on button "Previous" at bounding box center [417, 230] width 17 height 7
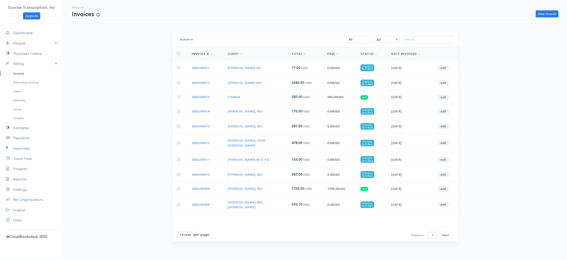
click at [418, 232] on div "First Previous 1 2 3 4 5 6 7 8 9 10 11 12 13 14 15 16 17 18 19 20 21 22 23 24 2…" at bounding box center [431, 235] width 44 height 7
click at [472, 209] on div "Invoice Invoices New Invoice Action Archive Delete Download PDF Send Mark as Se…" at bounding box center [314, 130] width 503 height 261
click at [469, 125] on div "Invoice Invoices New Invoice Action Archive Delete Download PDF Send Mark as Se…" at bounding box center [314, 130] width 503 height 261
click at [466, 128] on div "Action Archive Delete Download PDF Send Mark as Sent Mark Un-Sent Enter Payment…" at bounding box center [315, 146] width 304 height 229
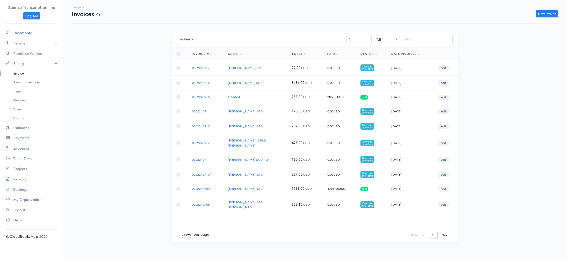
click at [466, 128] on div "Action Archive Delete Download PDF Send Mark as Sent Mark Un-Sent Enter Payment…" at bounding box center [315, 146] width 304 height 229
click at [468, 132] on div "Invoice Invoices New Invoice Action Archive Delete Download PDF Send Mark as Se…" at bounding box center [314, 130] width 503 height 261
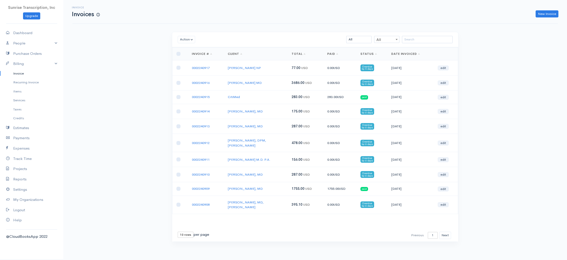
click at [468, 132] on div "Invoice Invoices New Invoice Action Archive Delete Download PDF Send Mark as Se…" at bounding box center [314, 130] width 503 height 261
click at [427, 40] on input "search" at bounding box center [427, 39] width 51 height 7
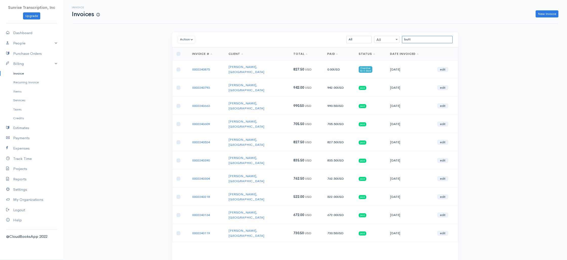
drag, startPoint x: 413, startPoint y: 39, endPoint x: 388, endPoint y: 39, distance: 24.5
click at [388, 39] on div "butt All All All Draft Viewed Sent Paid Partial Overdue Unpaid/Open" at bounding box center [338, 39] width 233 height 7
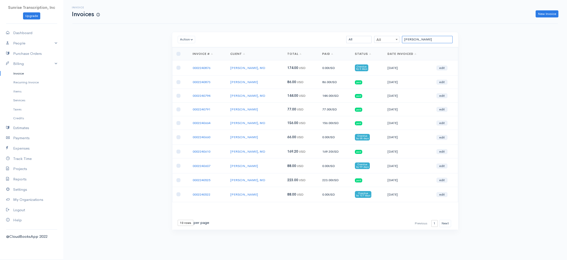
drag, startPoint x: 414, startPoint y: 40, endPoint x: 390, endPoint y: 38, distance: 24.3
click at [390, 38] on div "kim All All All Draft Viewed Sent Paid Partial Overdue Unpaid/Open" at bounding box center [338, 39] width 233 height 7
type input "lyon"
click at [152, 69] on div "Invoice Invoices New Invoice Action Archive Delete Download PDF Send Mark as Se…" at bounding box center [314, 122] width 503 height 245
click at [28, 34] on link "Dashboard" at bounding box center [31, 33] width 63 height 10
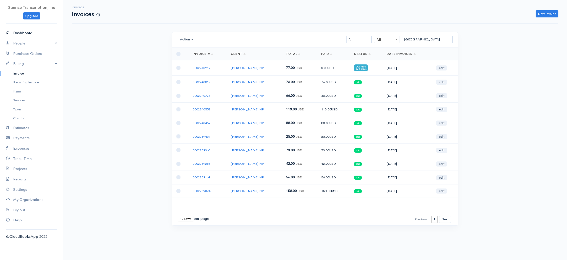
select select "365"
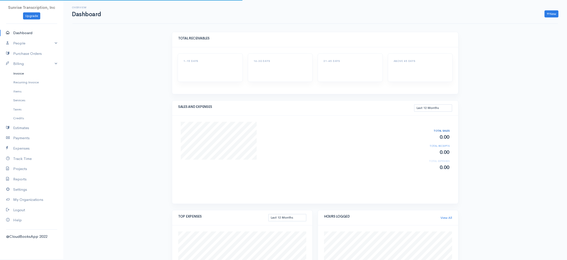
click at [19, 74] on link "Invoice" at bounding box center [31, 73] width 63 height 9
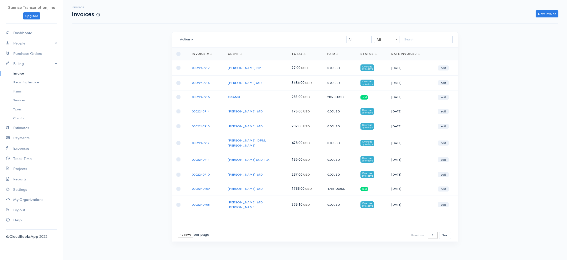
click at [123, 69] on div "Invoice Invoices New Invoice Action Archive Delete Download PDF Send Mark as Se…" at bounding box center [314, 130] width 503 height 261
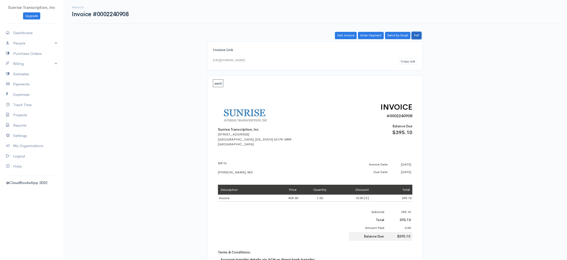
click at [415, 35] on link "Pdf" at bounding box center [416, 35] width 10 height 7
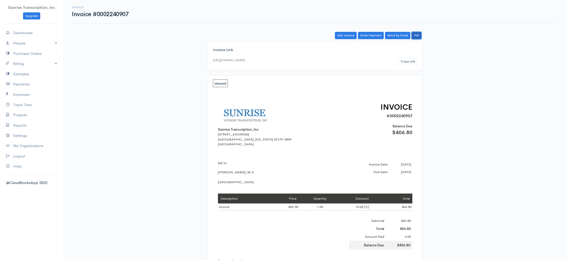
click at [419, 35] on link "Pdf" at bounding box center [416, 35] width 10 height 7
click at [418, 36] on link "Pdf" at bounding box center [416, 35] width 10 height 7
click at [417, 39] on link "Pdf" at bounding box center [416, 35] width 10 height 7
click at [416, 37] on link "Pdf" at bounding box center [416, 35] width 10 height 7
click at [455, 89] on div "Invoice Link [URL][DOMAIN_NAME] Copy Link sent Sunrise Transcription, Inc [STRE…" at bounding box center [314, 226] width 291 height 368
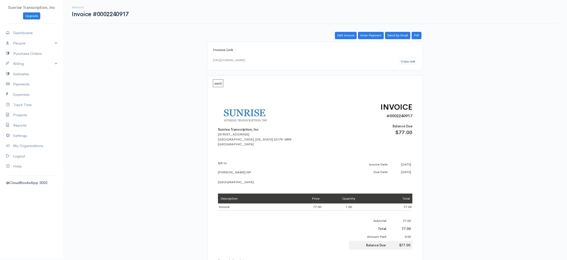
click at [429, 149] on div "Invoice Link [URL][DOMAIN_NAME] Copy Link sent Sunrise Transcription, Inc [STRE…" at bounding box center [314, 226] width 291 height 368
